Goal: Task Accomplishment & Management: Use online tool/utility

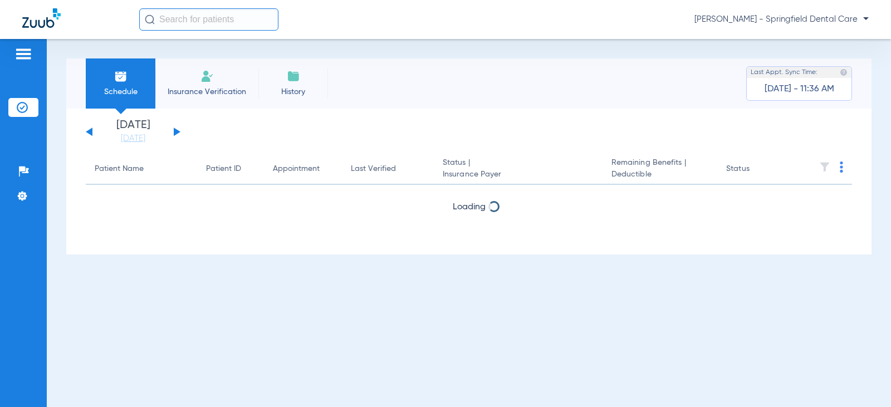
click at [200, 16] on input "text" at bounding box center [208, 19] width 139 height 22
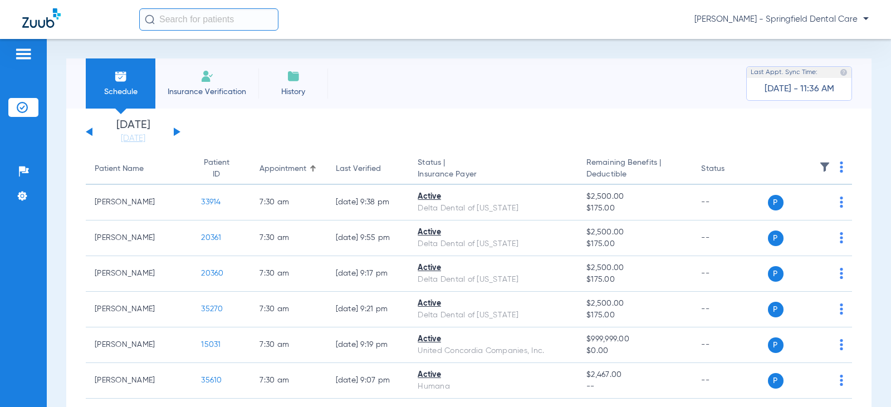
type input "b"
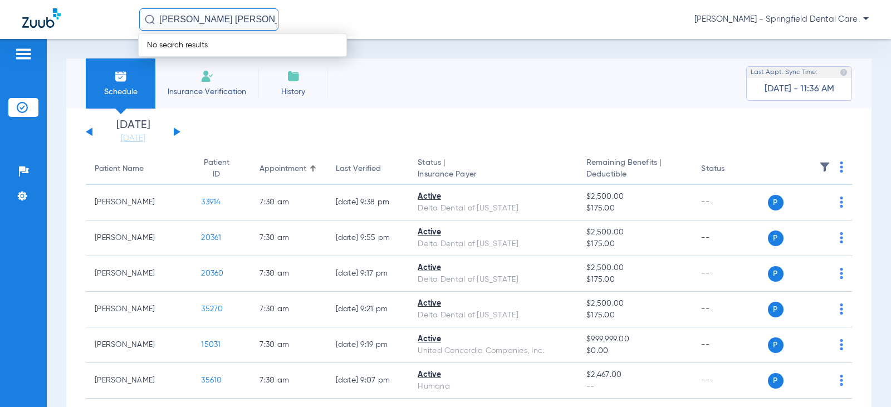
drag, startPoint x: 194, startPoint y: 19, endPoint x: 185, endPoint y: 21, distance: 9.1
click at [185, 21] on input "deiber gil davila" at bounding box center [208, 19] width 139 height 22
click at [225, 20] on input "deiber davila" at bounding box center [208, 19] width 139 height 22
click at [185, 21] on input "deiber davila" at bounding box center [208, 19] width 139 height 22
drag, startPoint x: 232, startPoint y: 25, endPoint x: 26, endPoint y: 24, distance: 206.1
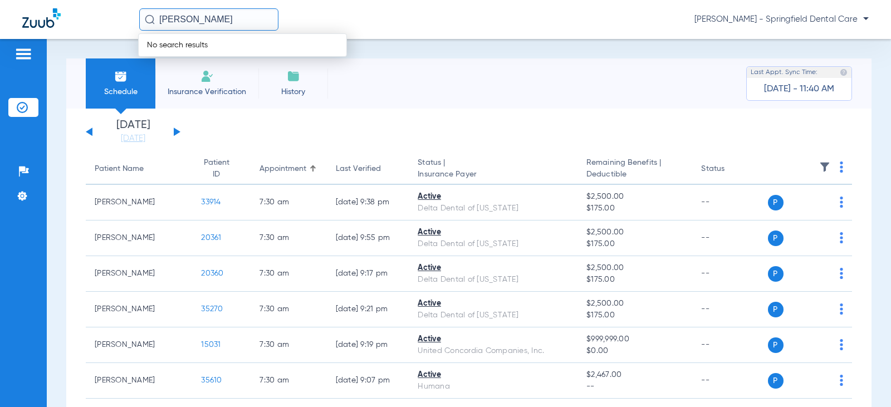
click at [26, 24] on div "deiber hill davila No search results Jeovanny Perez - Springfield Dental Care" at bounding box center [445, 19] width 891 height 39
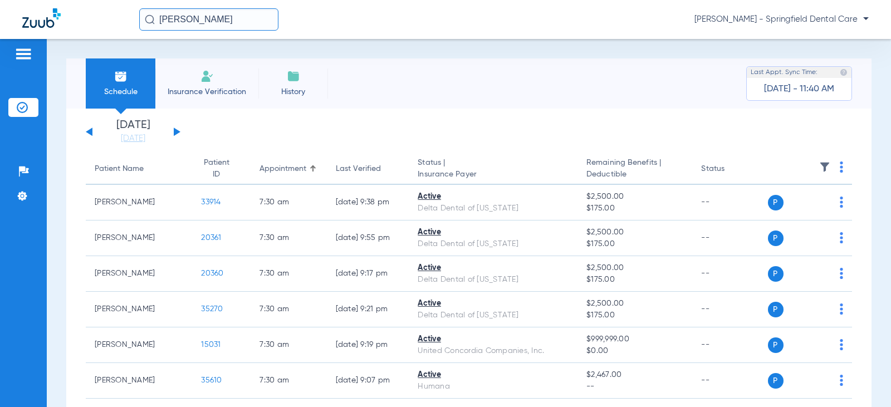
type input "deiber hill davila"
click at [251, 17] on input "deiber hill davila" at bounding box center [208, 19] width 139 height 22
click at [194, 25] on input "text" at bounding box center [208, 19] width 139 height 22
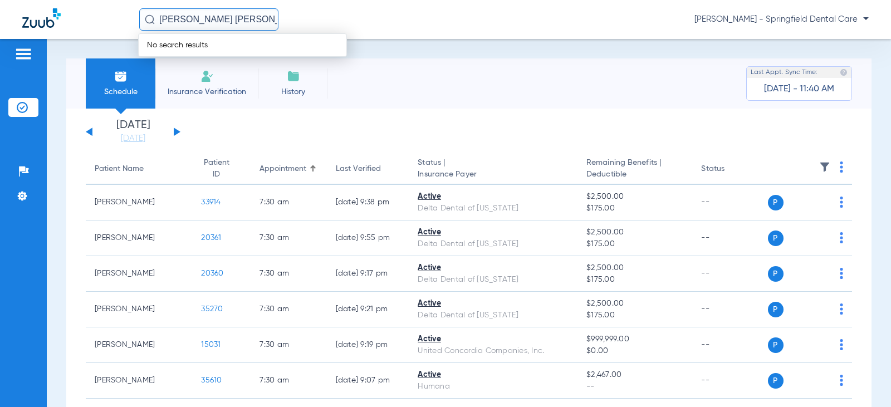
type input "deiber gil davila"
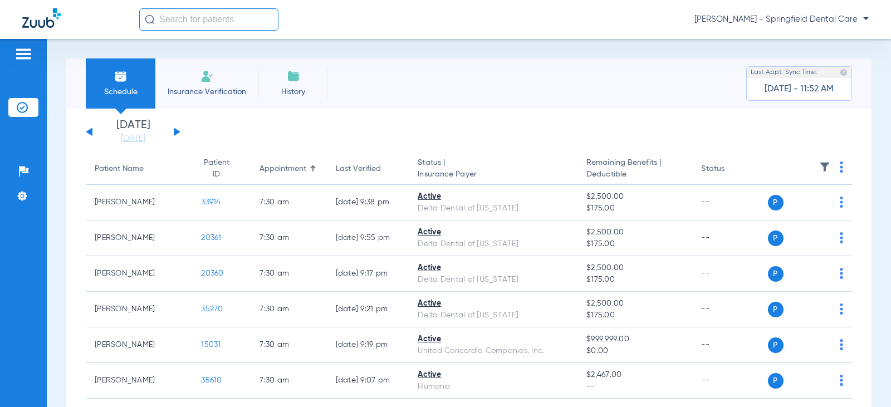
click at [195, 14] on input "text" at bounding box center [208, 19] width 139 height 22
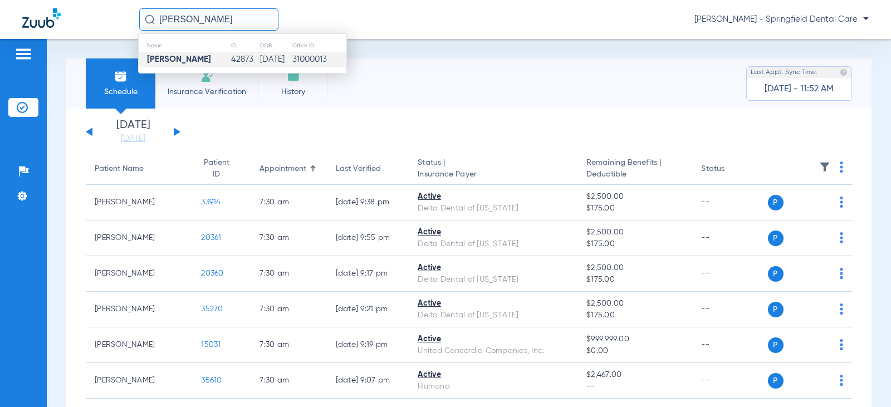
type input "[PERSON_NAME]"
click at [174, 64] on strong "[PERSON_NAME]" at bounding box center [179, 59] width 64 height 8
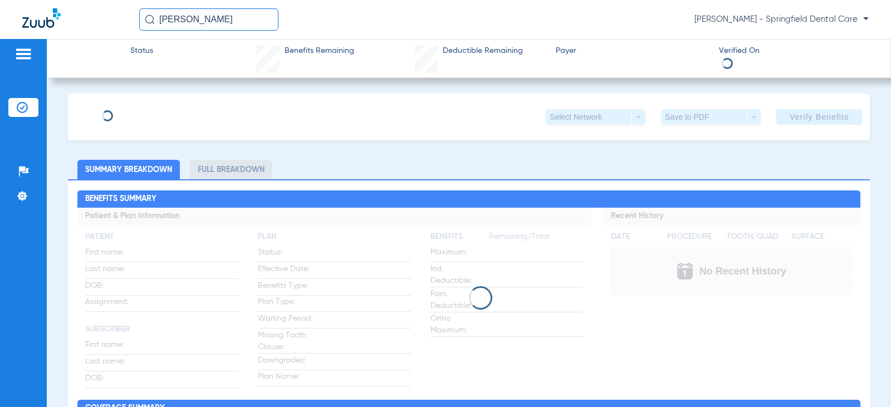
type input "[PERSON_NAME]"
type input "[DATE]"
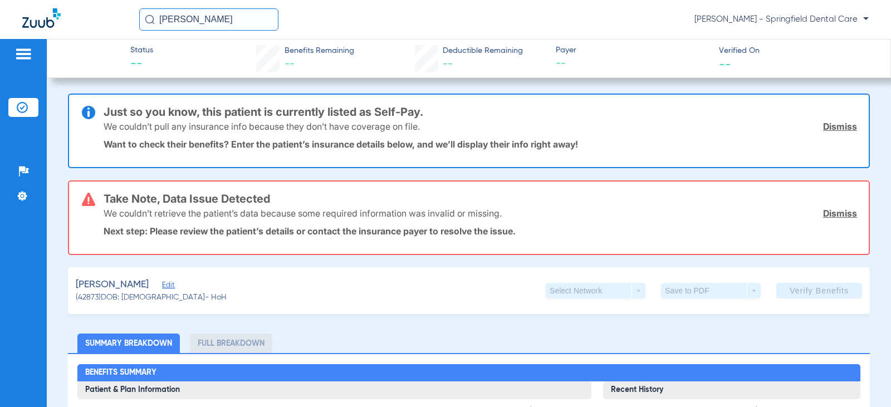
click at [162, 286] on span "Edit" at bounding box center [167, 286] width 10 height 11
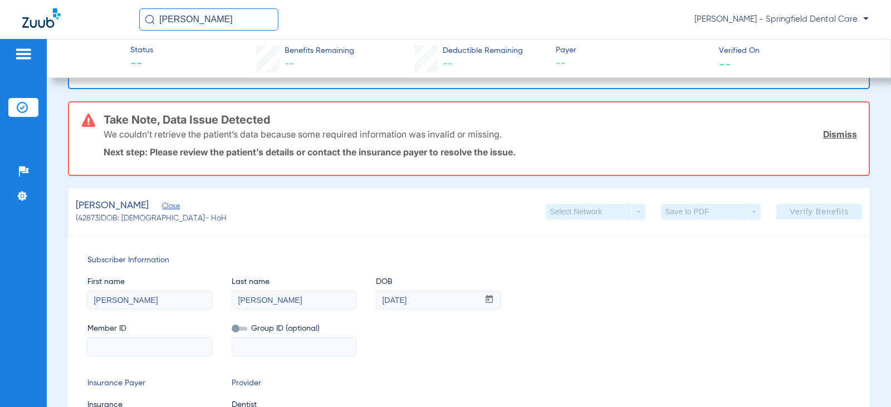
scroll to position [223, 0]
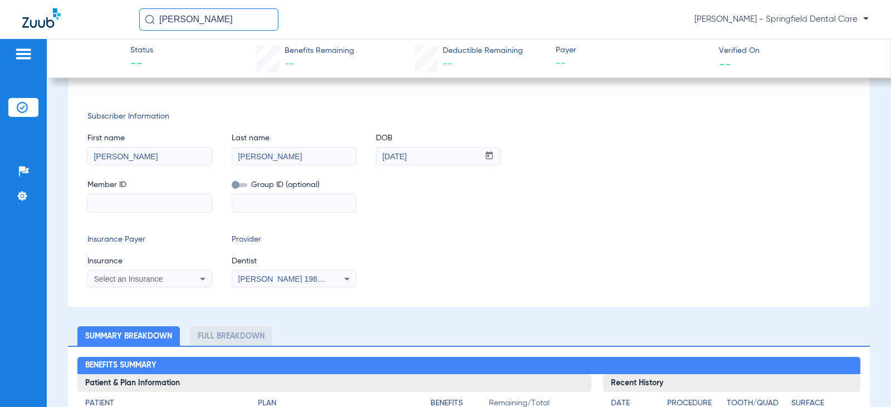
click at [146, 208] on input at bounding box center [150, 203] width 124 height 18
type input "319645623"
click at [143, 278] on span "Select an Insurance" at bounding box center [128, 279] width 69 height 9
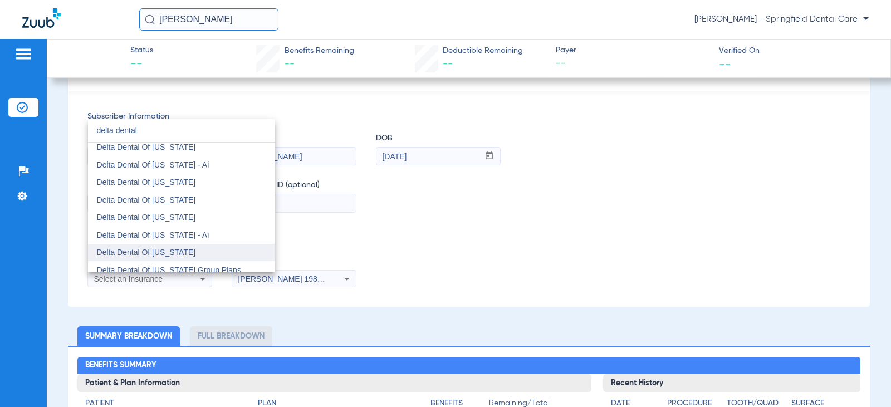
scroll to position [446, 0]
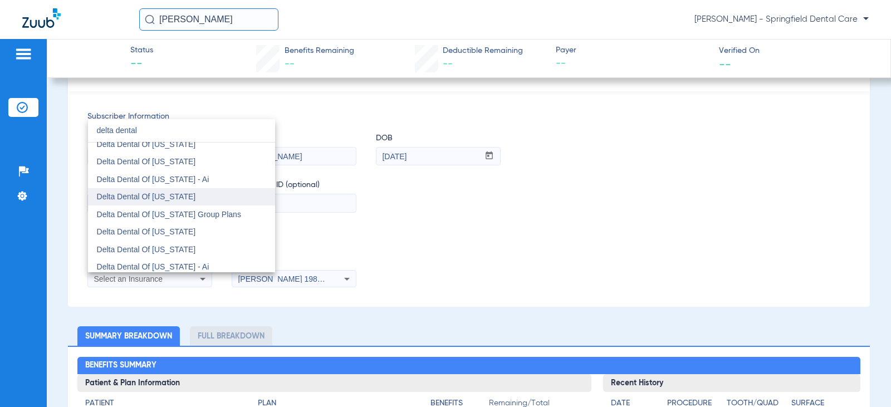
type input "delta dental"
click at [168, 195] on span "Delta Dental Of [US_STATE]" at bounding box center [146, 196] width 99 height 9
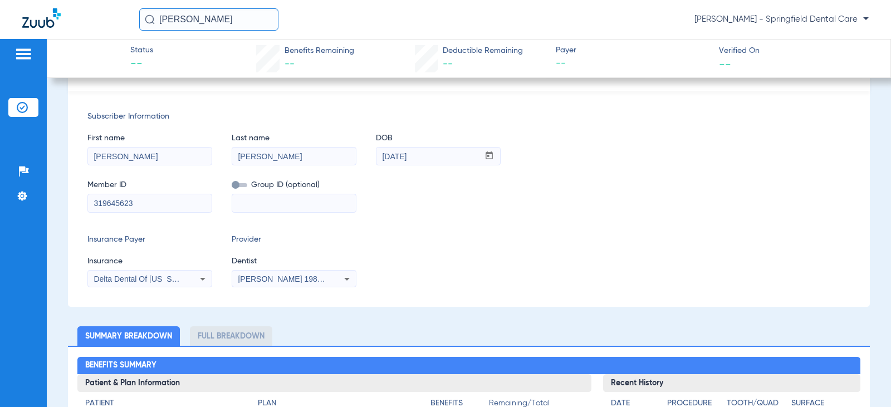
click at [241, 273] on div "[PERSON_NAME] 1982829420" at bounding box center [294, 278] width 124 height 13
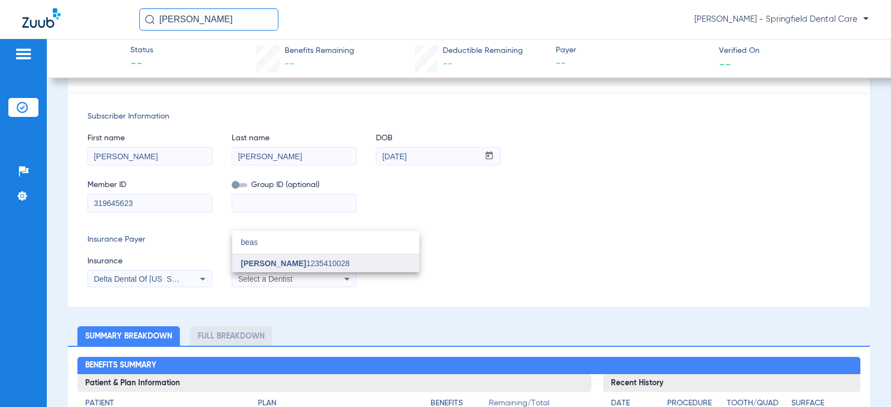
type input "beas"
click at [250, 265] on span "[PERSON_NAME]" at bounding box center [273, 263] width 65 height 9
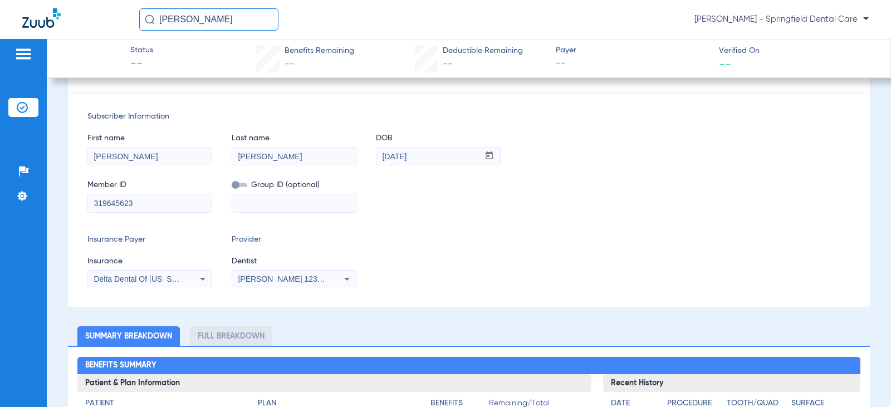
click at [472, 282] on div "Insurance Payer Insurance Delta Dental Of [US_STATE] Provider Dentist [PERSON_N…" at bounding box center [468, 260] width 763 height 53
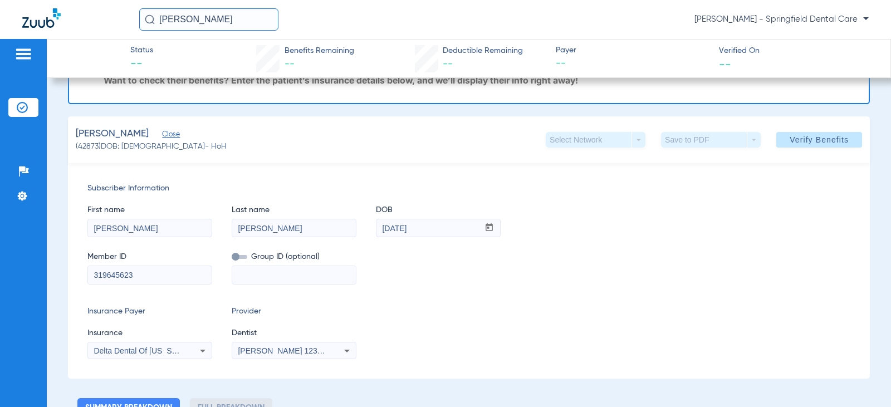
scroll to position [0, 0]
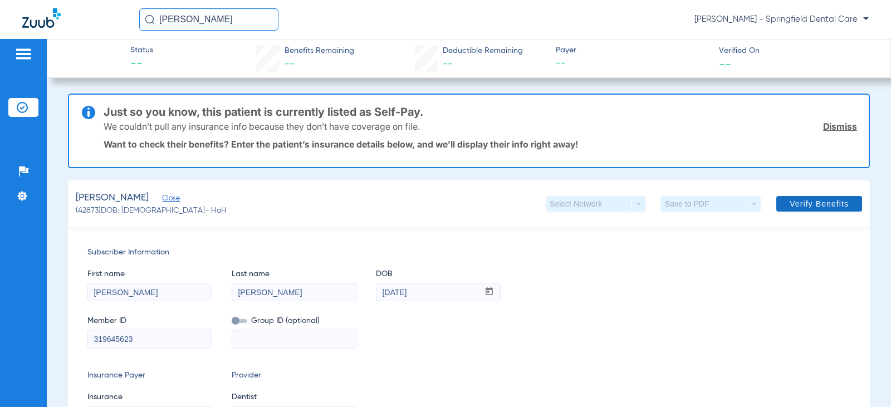
click at [829, 205] on span "Verify Benefits" at bounding box center [819, 203] width 59 height 9
